Goal: Information Seeking & Learning: Learn about a topic

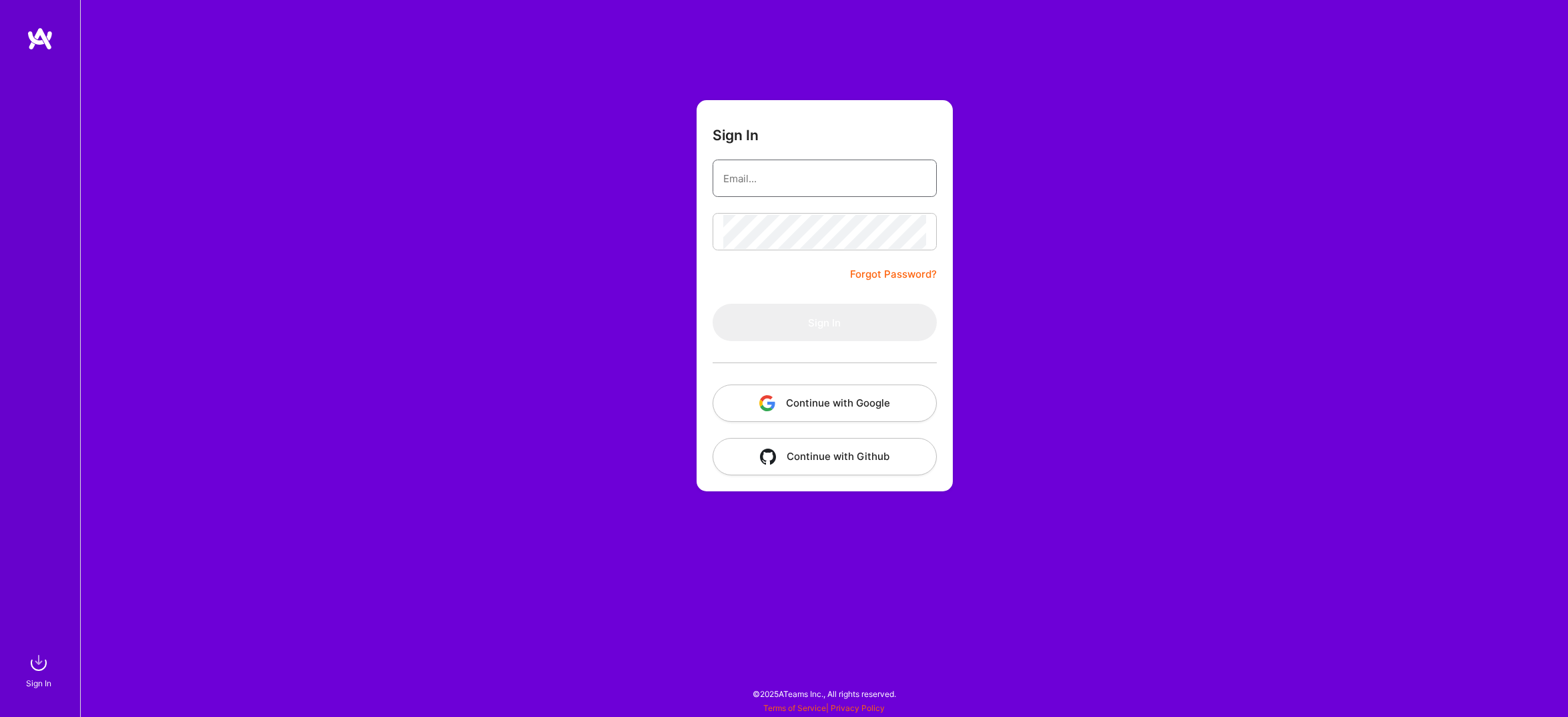
type input "[EMAIL_ADDRESS][DOMAIN_NAME]"
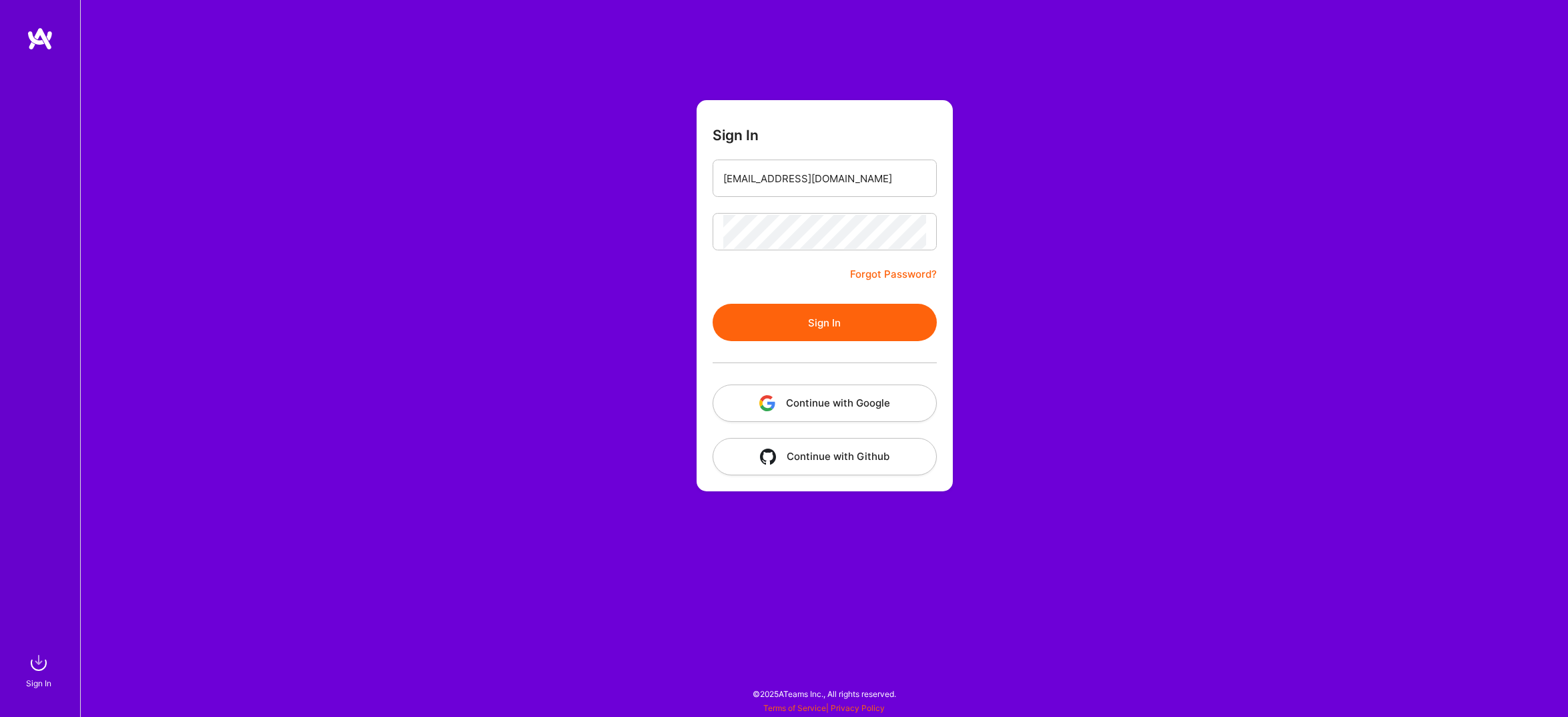
click at [826, 323] on button "Sign In" at bounding box center [824, 323] width 224 height 38
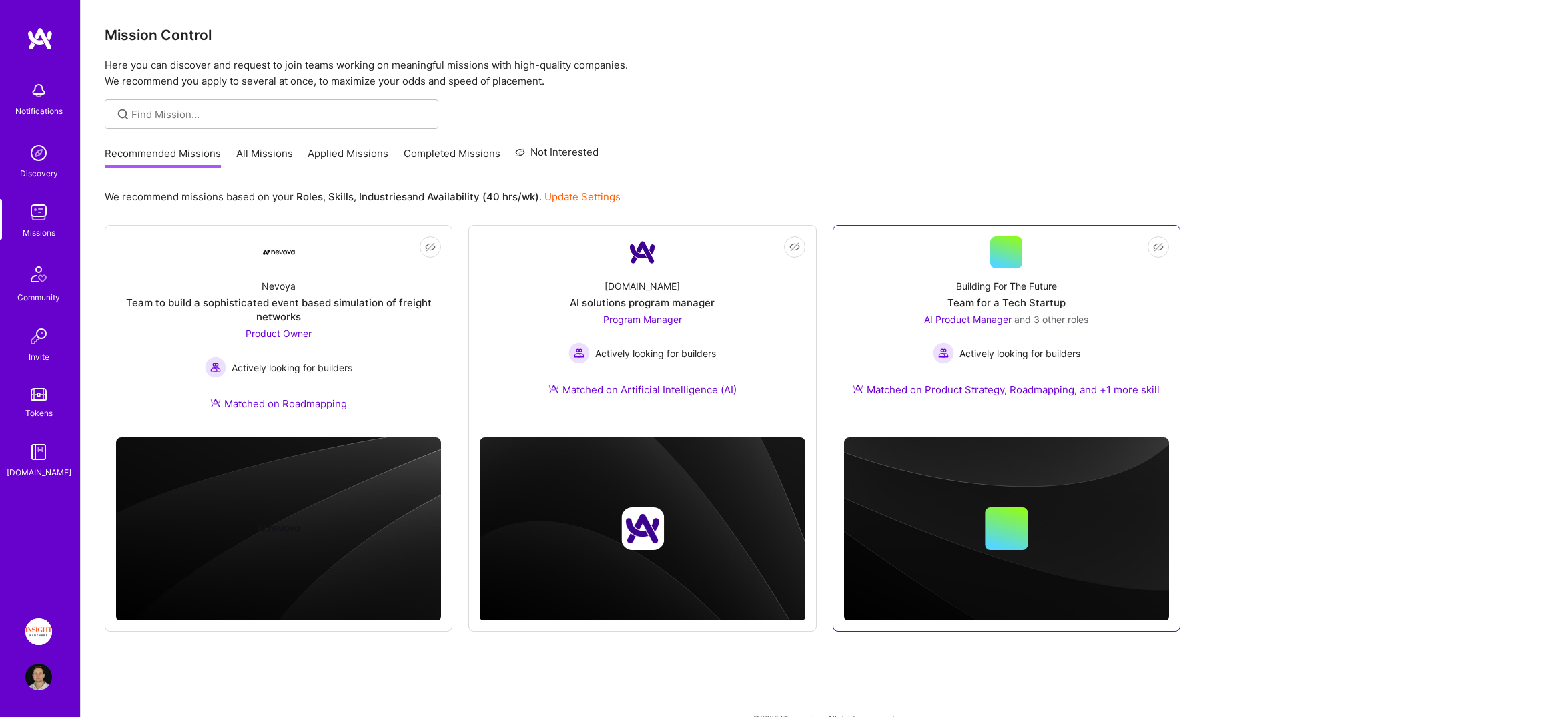
click at [1147, 329] on div "Building For The Future Team for a Tech Startup AI Product Manager and 3 other …" at bounding box center [1006, 340] width 325 height 144
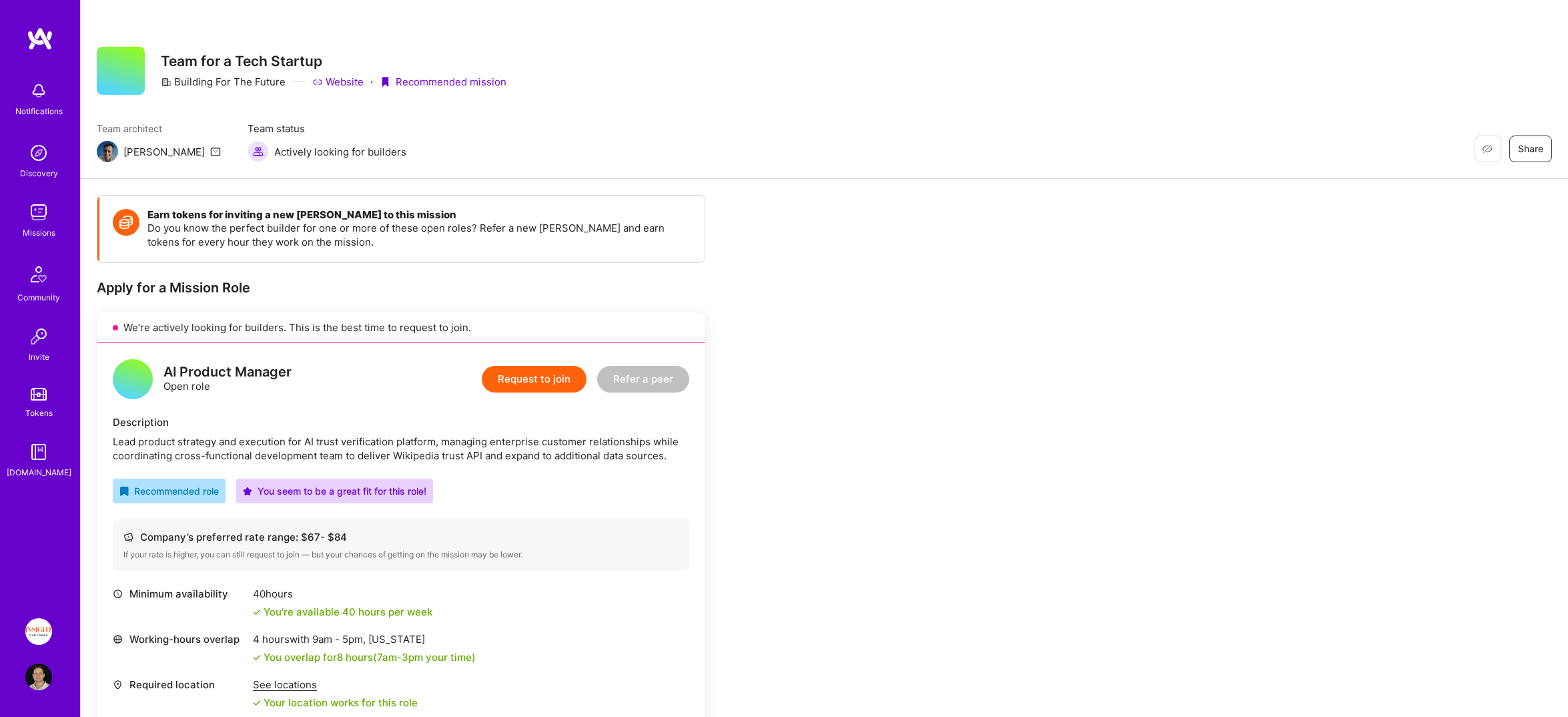
click at [49, 35] on img at bounding box center [40, 38] width 26 height 24
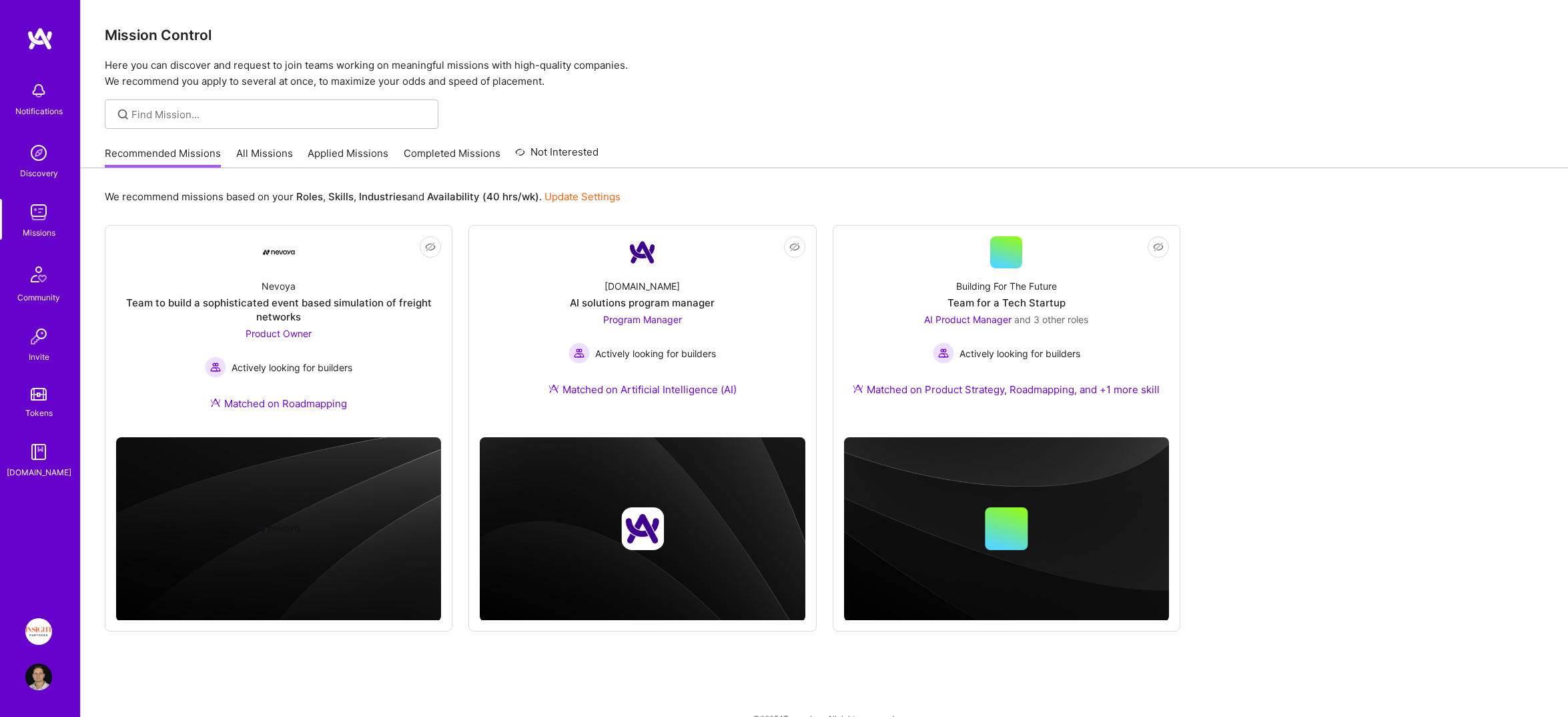
click at [253, 159] on link "All Missions" at bounding box center [265, 157] width 57 height 22
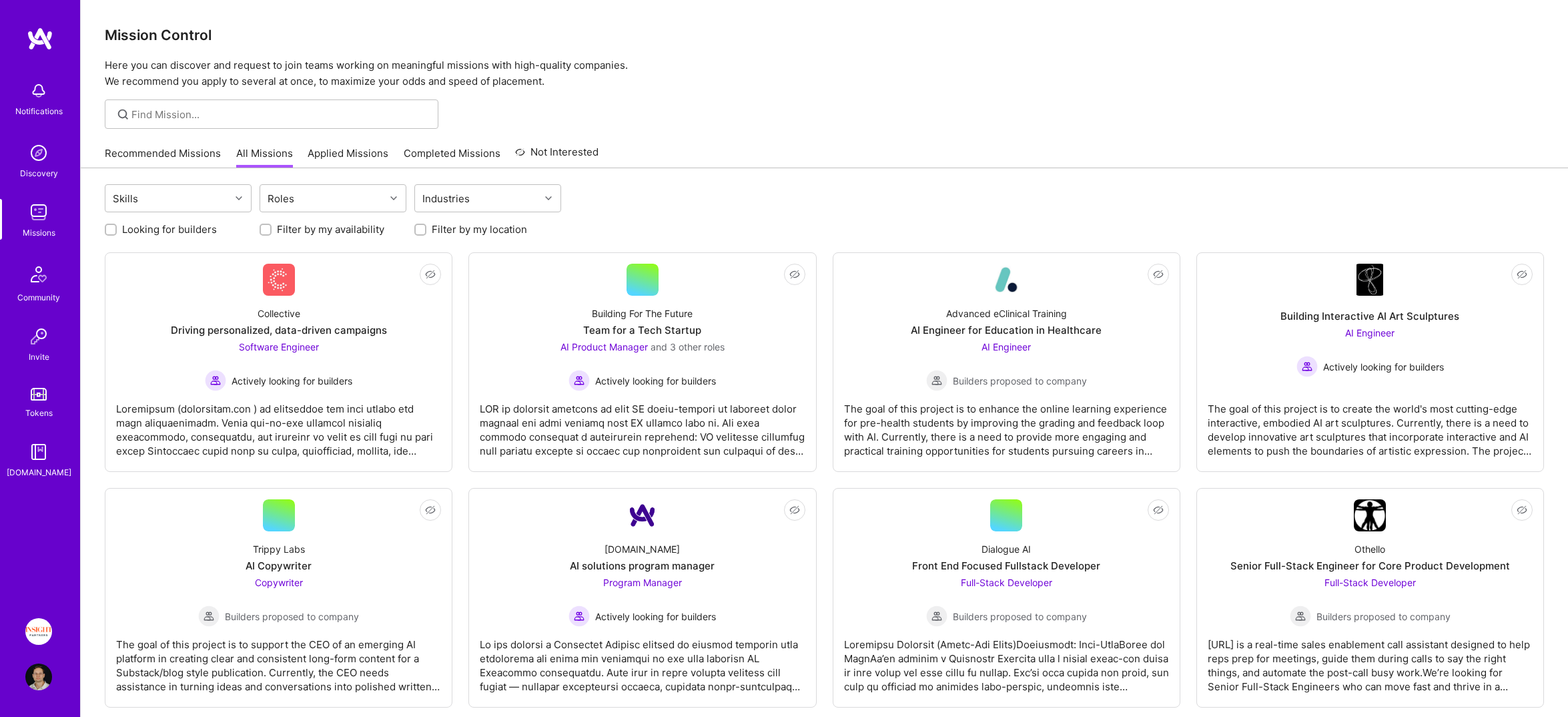
click at [164, 232] on label "Looking for builders" at bounding box center [170, 229] width 95 height 14
click at [117, 232] on input "Looking for builders" at bounding box center [112, 229] width 9 height 9
checkbox input "true"
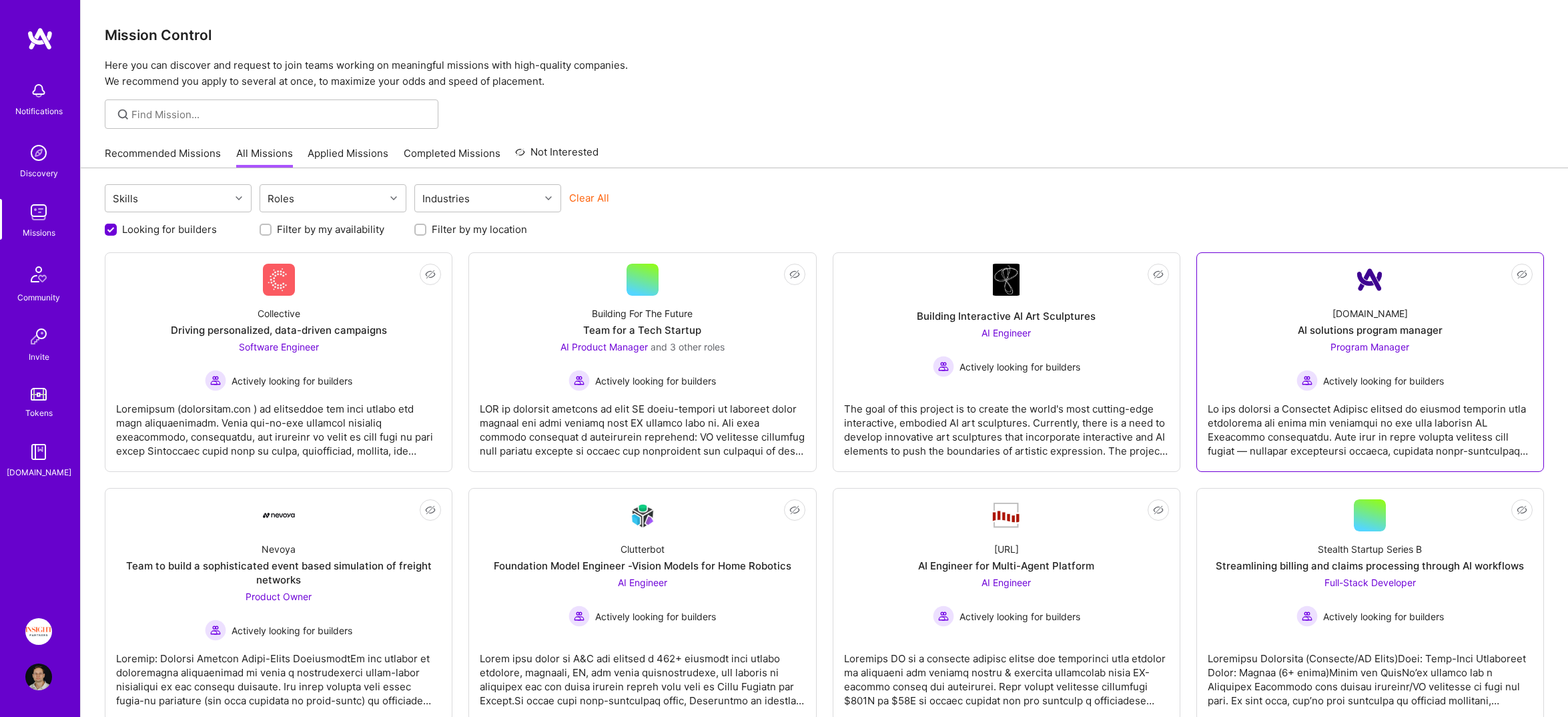
click at [1255, 348] on div "[DOMAIN_NAME] AI solutions program manager Program Manager Actively looking for…" at bounding box center [1371, 343] width 325 height 95
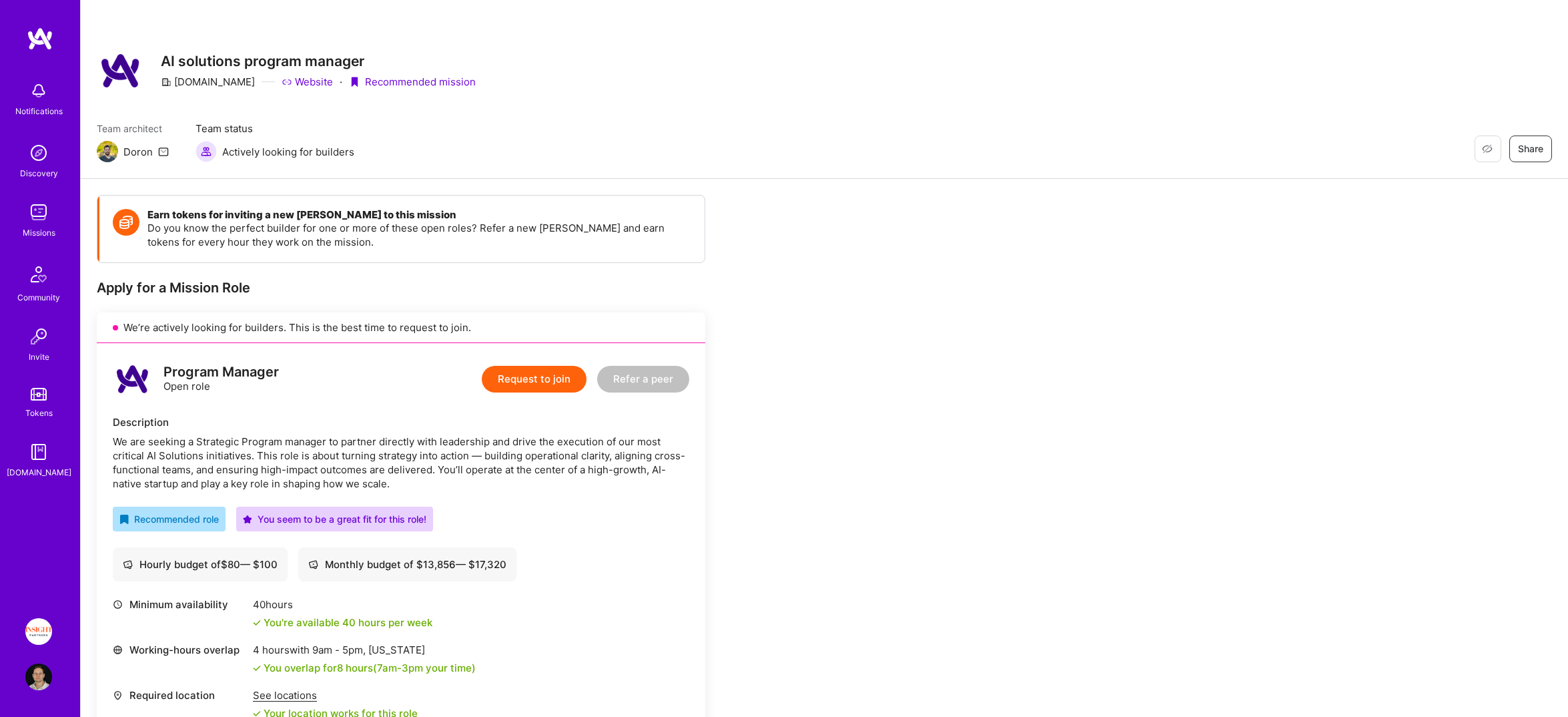
click at [33, 625] on img at bounding box center [38, 631] width 26 height 26
